Goal: Task Accomplishment & Management: Manage account settings

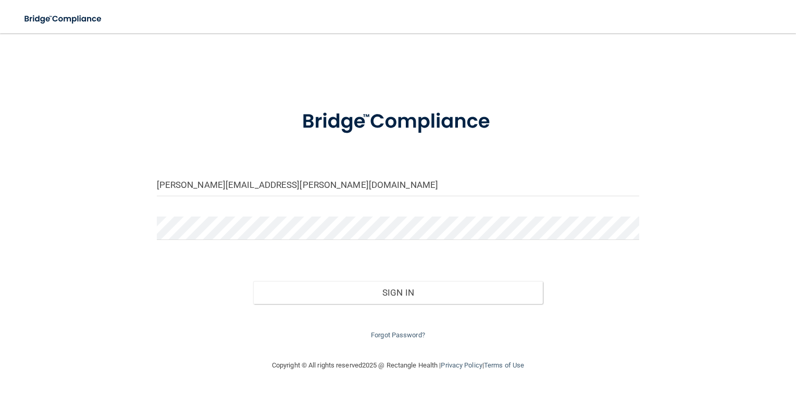
click at [114, 221] on div "sheryl.bostwick@gmail.com Invalid email/password. You don't have permission to …" at bounding box center [398, 196] width 755 height 305
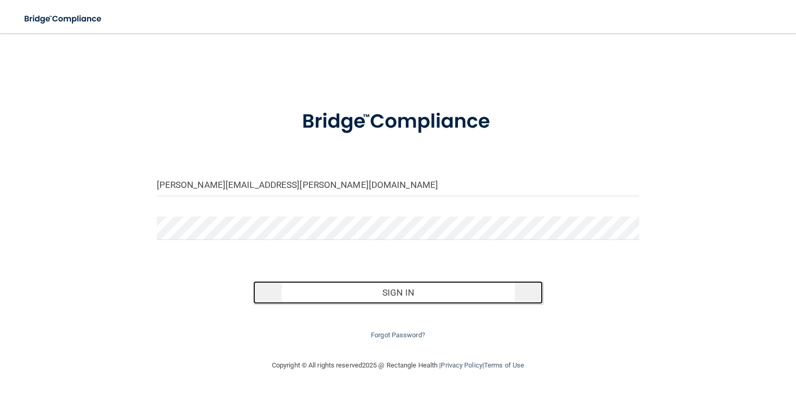
click at [370, 294] on button "Sign In" at bounding box center [398, 292] width 290 height 23
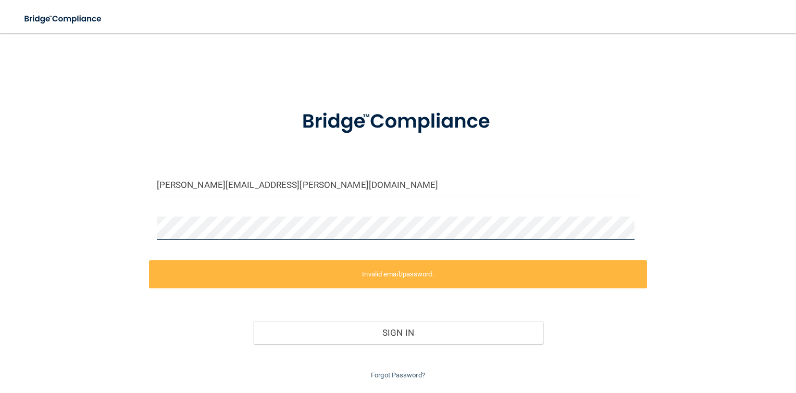
click at [142, 219] on div "sheryl.bostwick@gmail.com Invalid email/password. You don't have permission to …" at bounding box center [398, 213] width 755 height 338
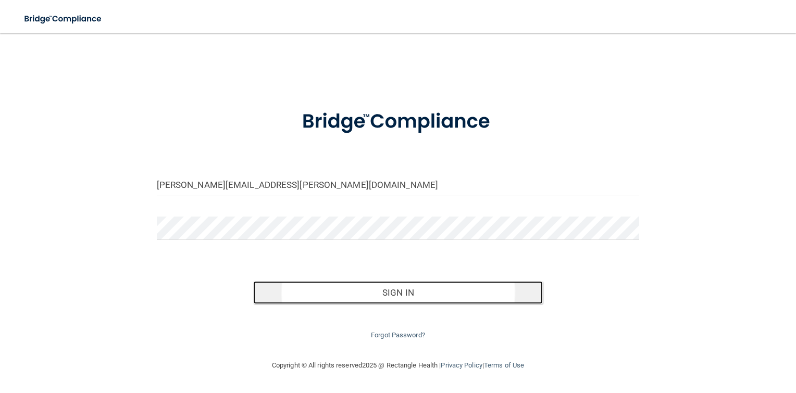
click at [393, 291] on button "Sign In" at bounding box center [398, 292] width 290 height 23
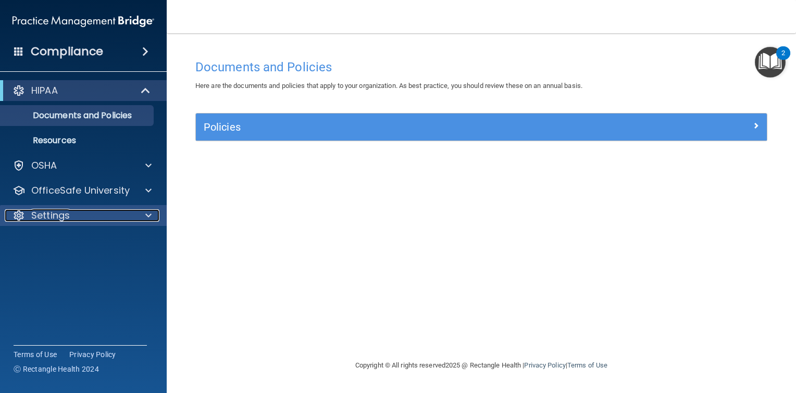
click at [147, 216] on span at bounding box center [148, 216] width 6 height 13
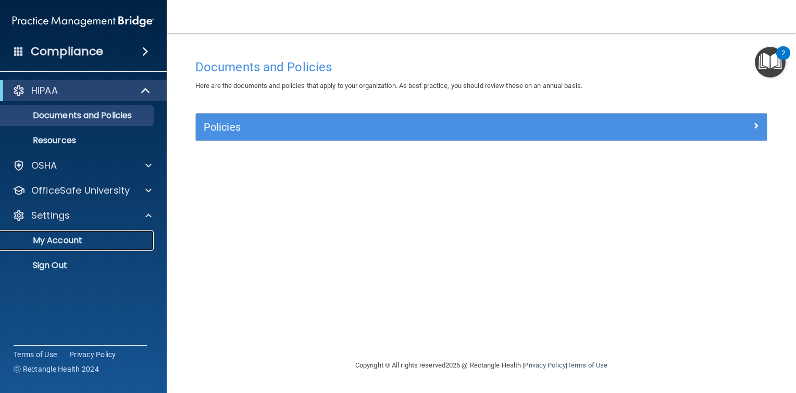
click at [117, 240] on p "My Account" at bounding box center [78, 241] width 142 height 10
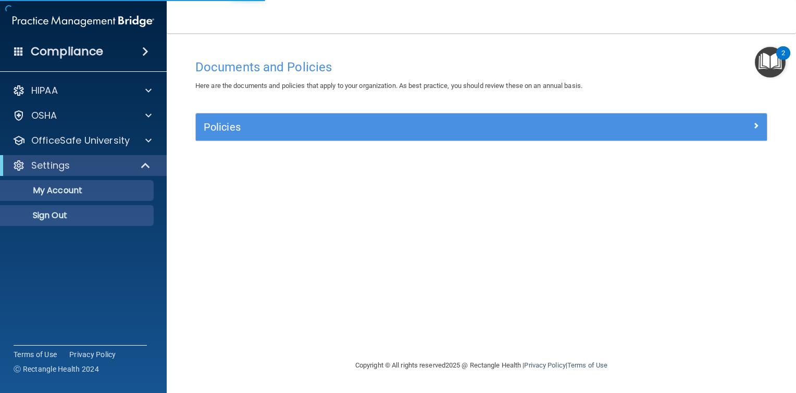
click at [72, 242] on accordion "HIPAA Documents and Policies Report an Incident Business Associates Emergency P…" at bounding box center [83, 167] width 167 height 182
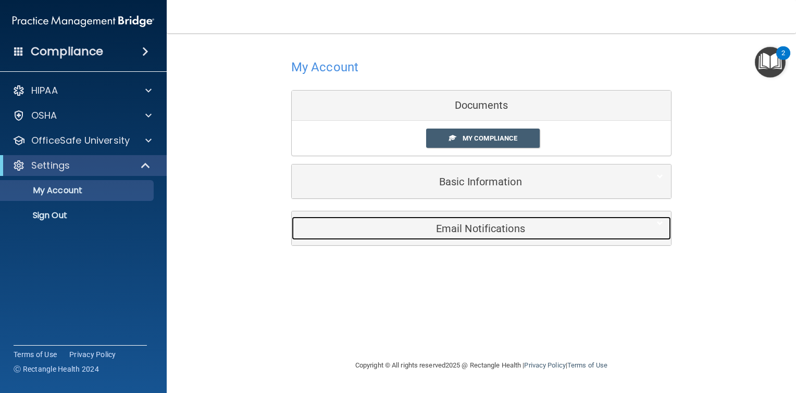
click at [390, 230] on h5 "Email Notifications" at bounding box center [466, 228] width 332 height 11
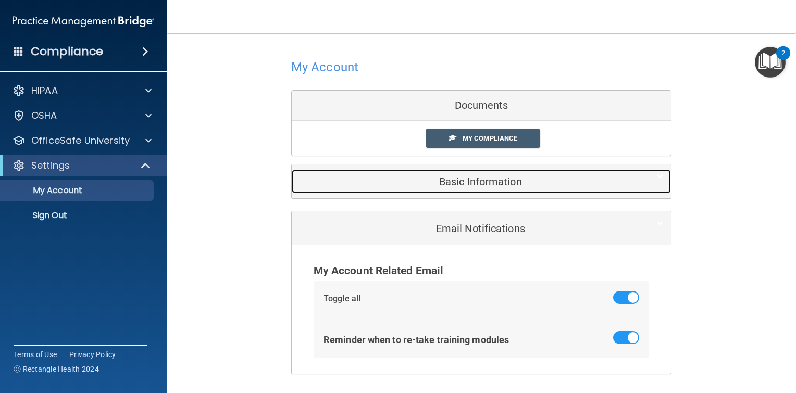
click at [347, 176] on h5 "Basic Information" at bounding box center [466, 181] width 332 height 11
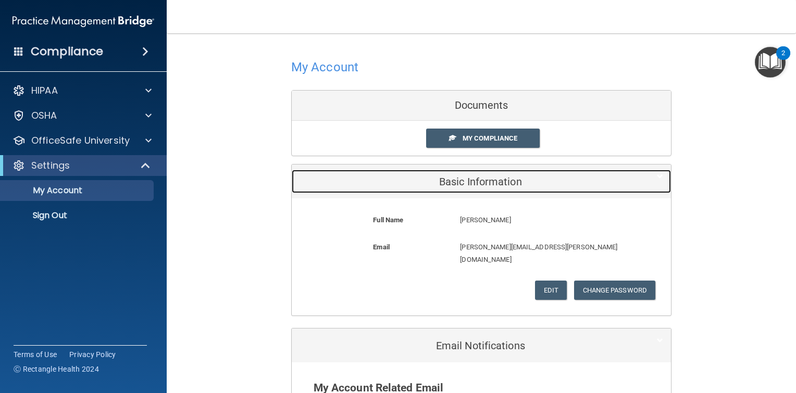
scroll to position [139, 0]
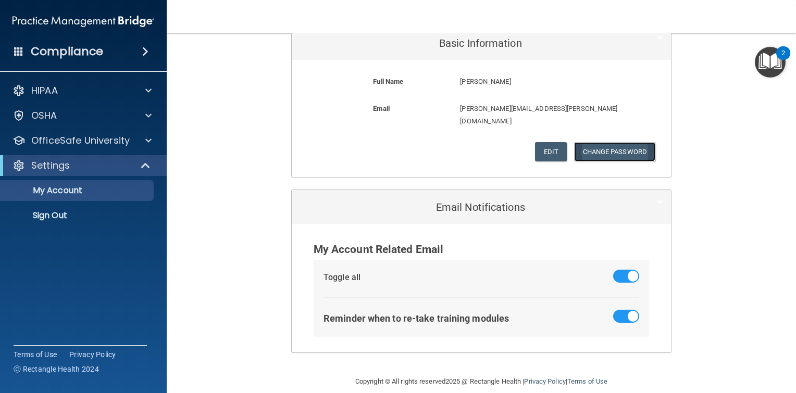
click at [609, 142] on button "Change Password" at bounding box center [615, 151] width 82 height 19
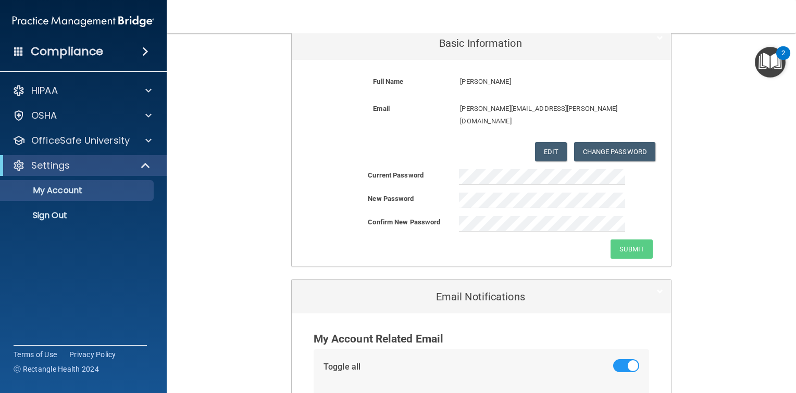
drag, startPoint x: 407, startPoint y: 241, endPoint x: 423, endPoint y: 235, distance: 17.3
click at [408, 241] on div "Submit" at bounding box center [481, 249] width 379 height 19
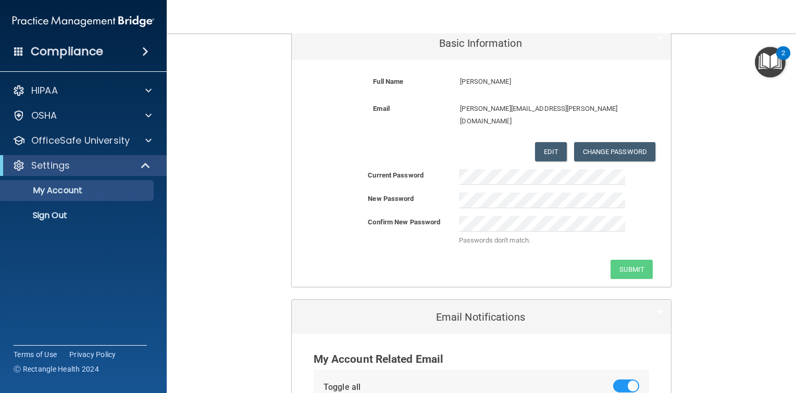
click at [650, 193] on div "New Password" at bounding box center [481, 201] width 379 height 16
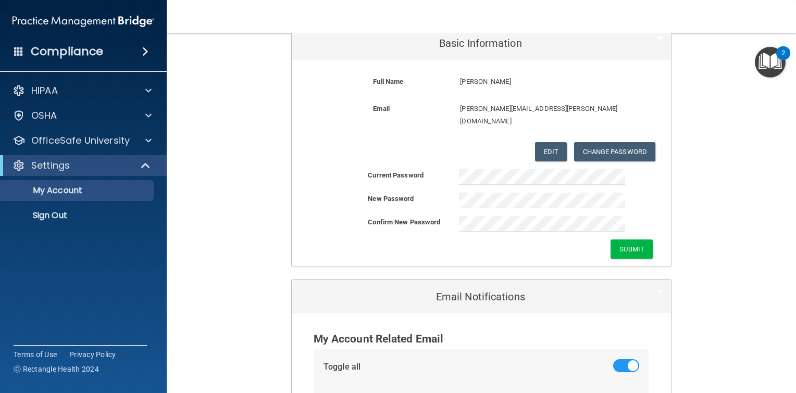
click at [421, 240] on div "Submit" at bounding box center [481, 249] width 379 height 19
click at [635, 240] on button "Submit" at bounding box center [632, 249] width 42 height 19
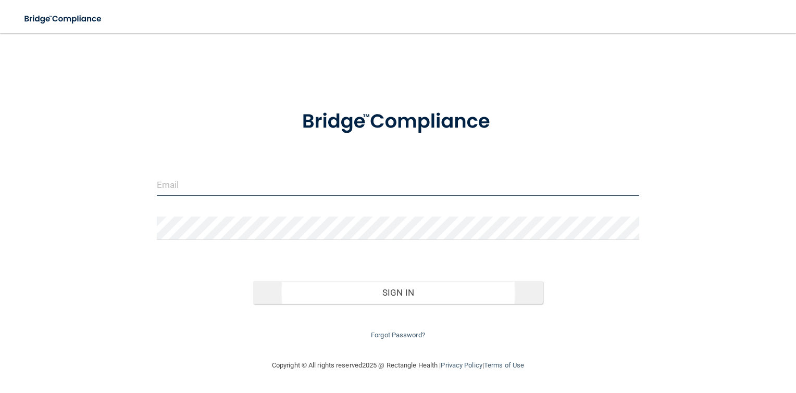
type input "[PERSON_NAME][EMAIL_ADDRESS][PERSON_NAME][DOMAIN_NAME]"
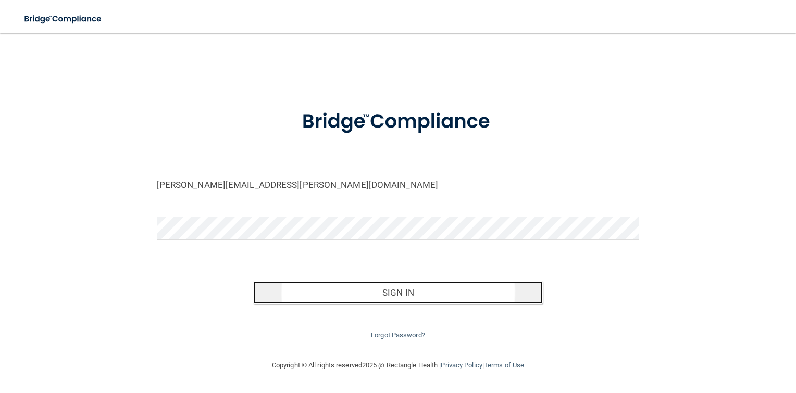
click at [403, 294] on button "Sign In" at bounding box center [398, 292] width 290 height 23
